Goal: Find contact information: Find contact information

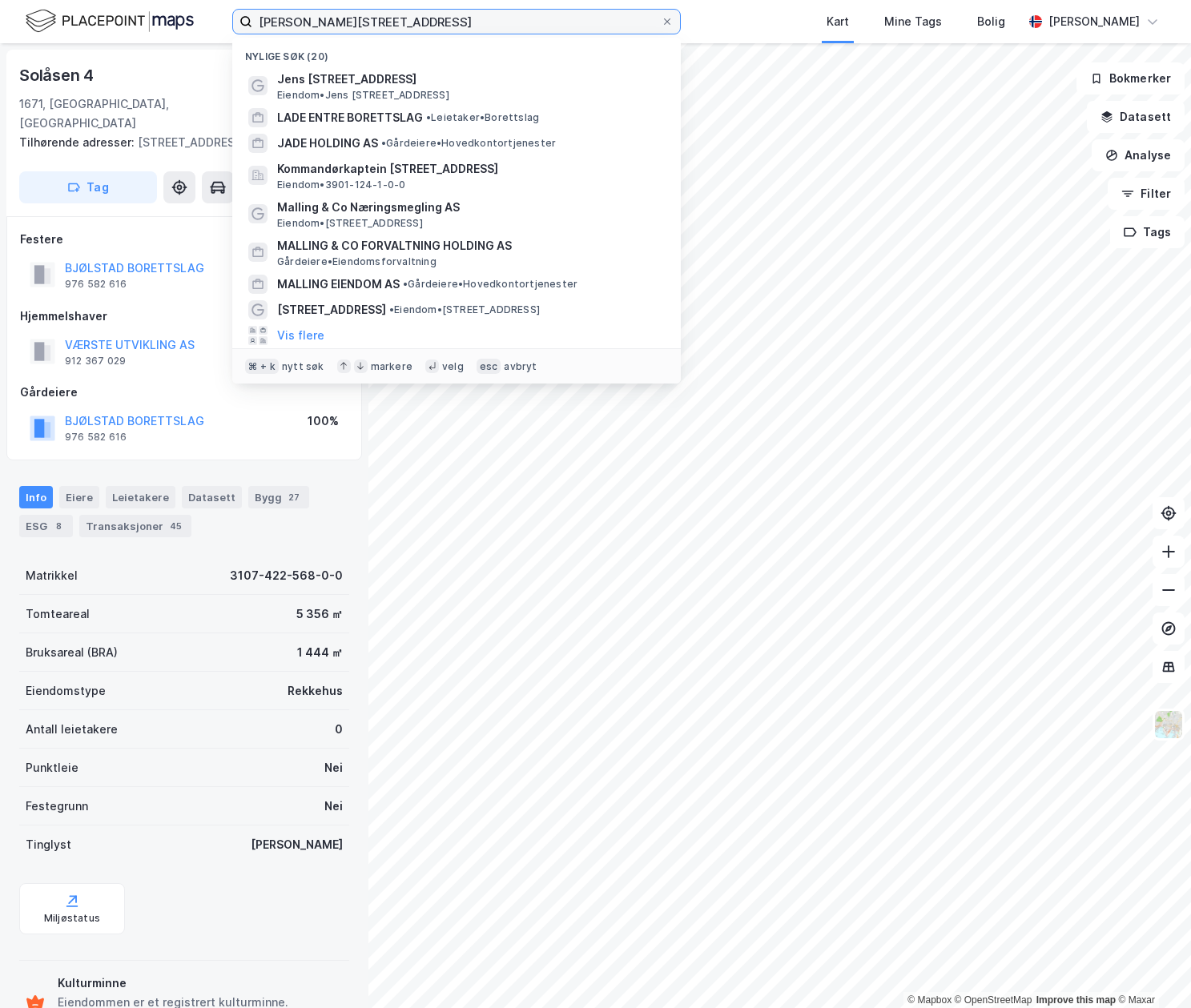
drag, startPoint x: 0, startPoint y: 0, endPoint x: 154, endPoint y: -2, distance: 154.0
click at [154, 0] on html "jens [STREET_ADDRESS] søk (20) Jens [STREET_ADDRESS] • [STREET_ADDRESS], 1671 F…" at bounding box center [596, 504] width 1191 height 1008
type input "[STREET_ADDRESS]"
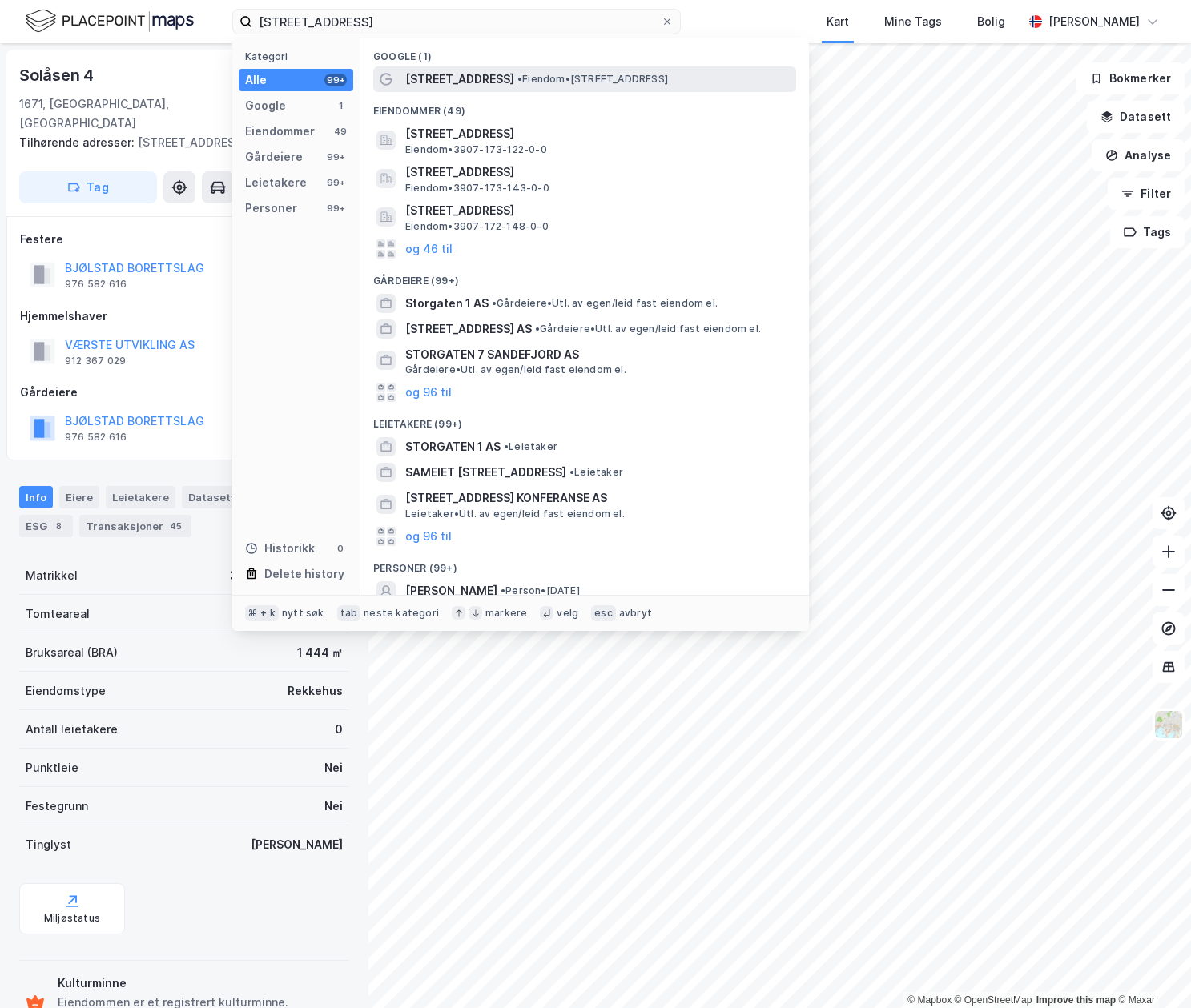
click at [518, 78] on span "• Eiendom • [STREET_ADDRESS]" at bounding box center [593, 79] width 151 height 13
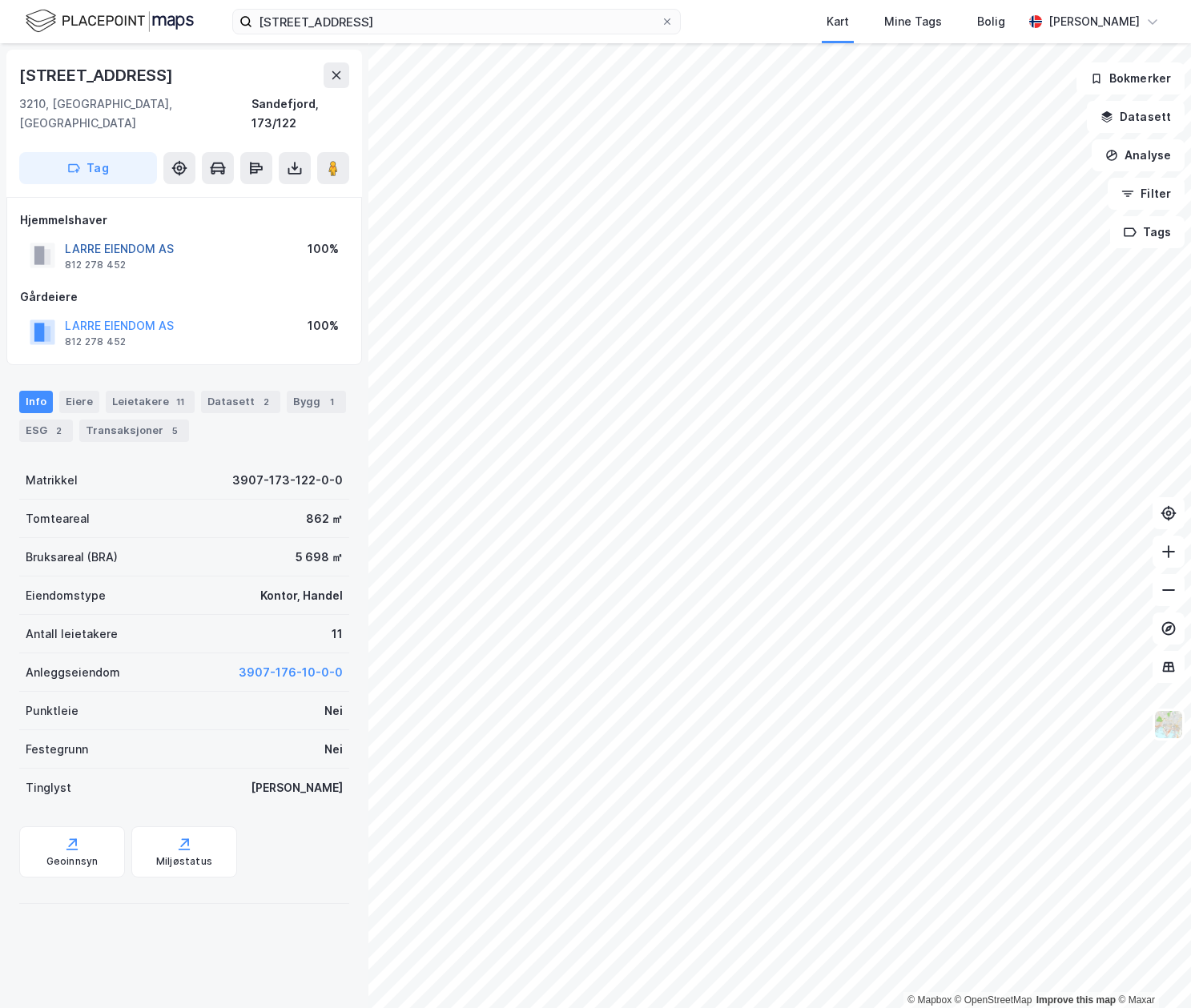
click at [0, 0] on button "LARRE EIENDOM AS" at bounding box center [0, 0] width 0 height 0
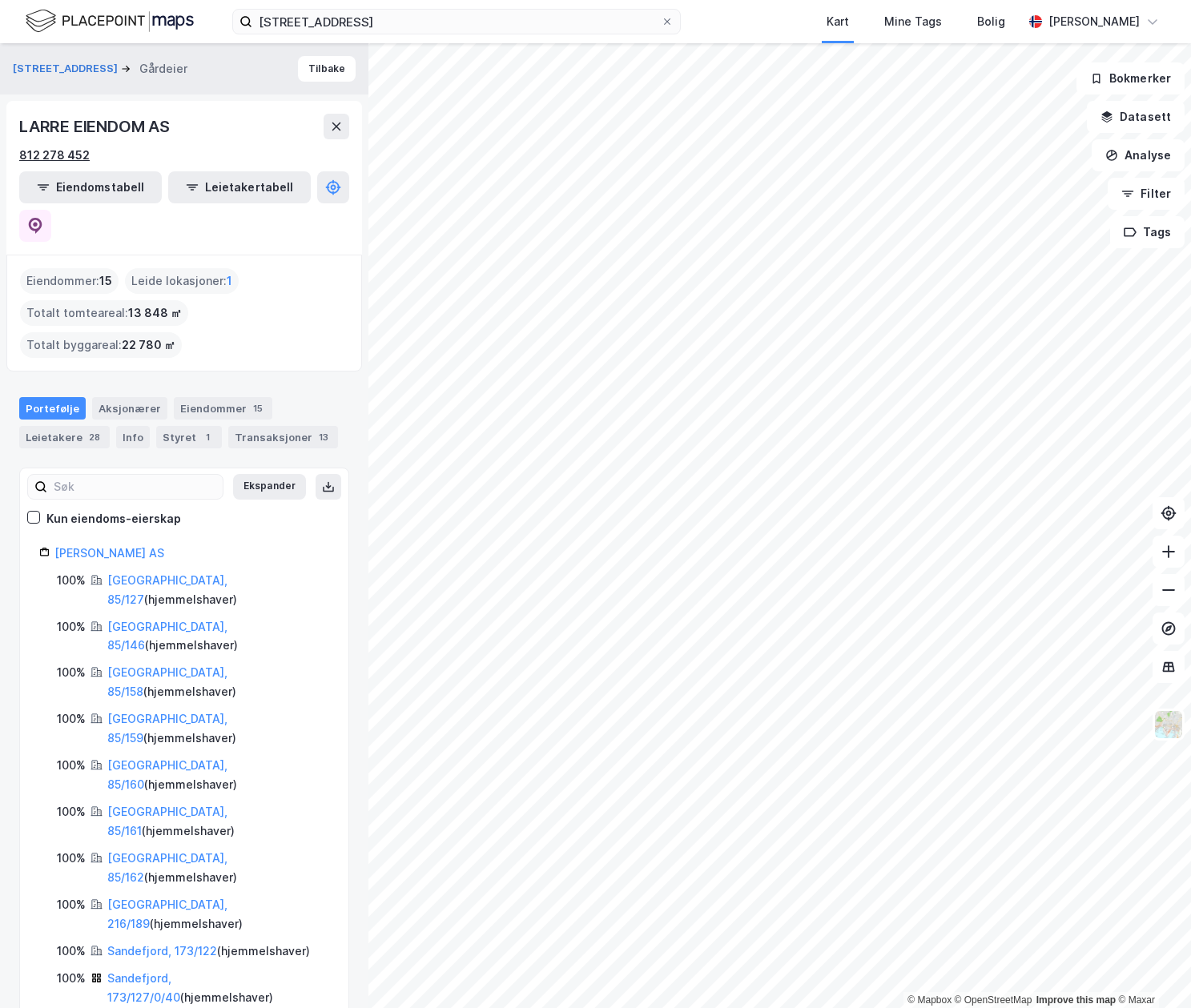
click at [77, 154] on div "812 278 452" at bounding box center [54, 155] width 71 height 19
click at [67, 154] on div "812 278 452" at bounding box center [54, 155] width 71 height 19
click at [73, 159] on div "812 278 452" at bounding box center [54, 155] width 71 height 19
